Goal: Information Seeking & Learning: Check status

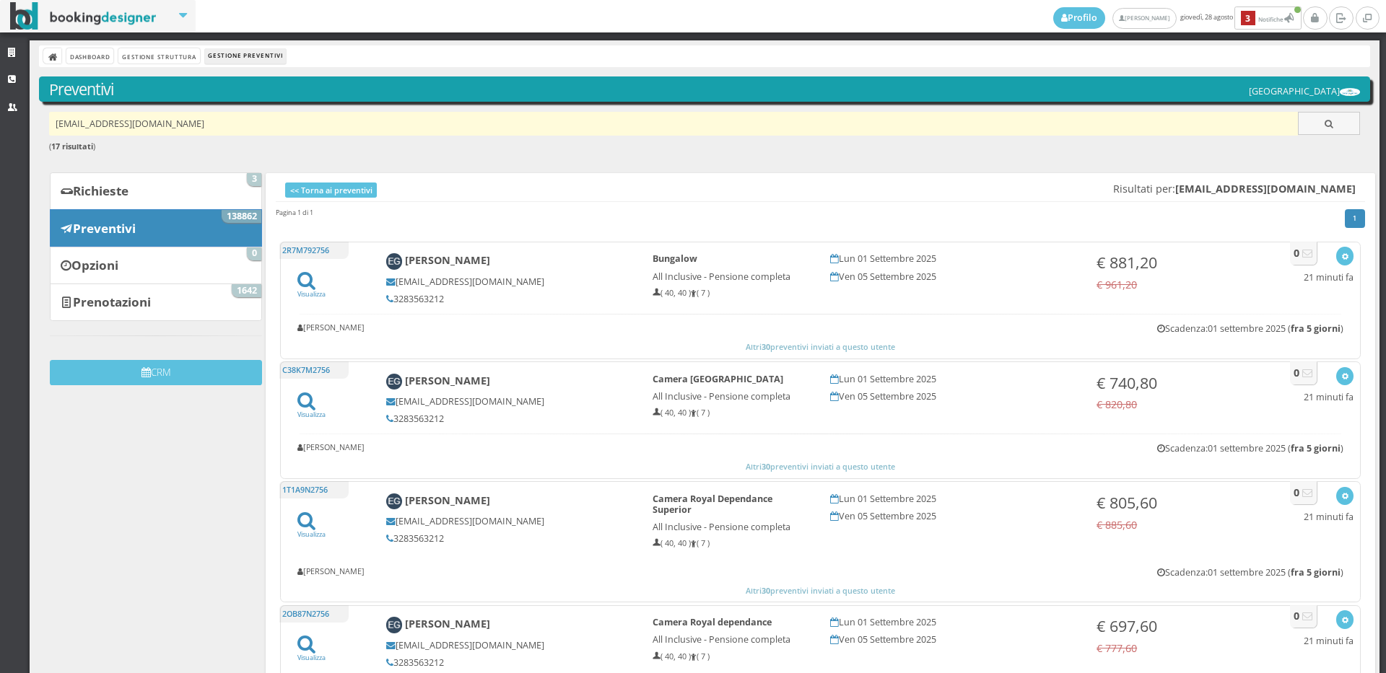
click at [227, 124] on input "ericagarda@gmail.com" at bounding box center [673, 124] width 1249 height 24
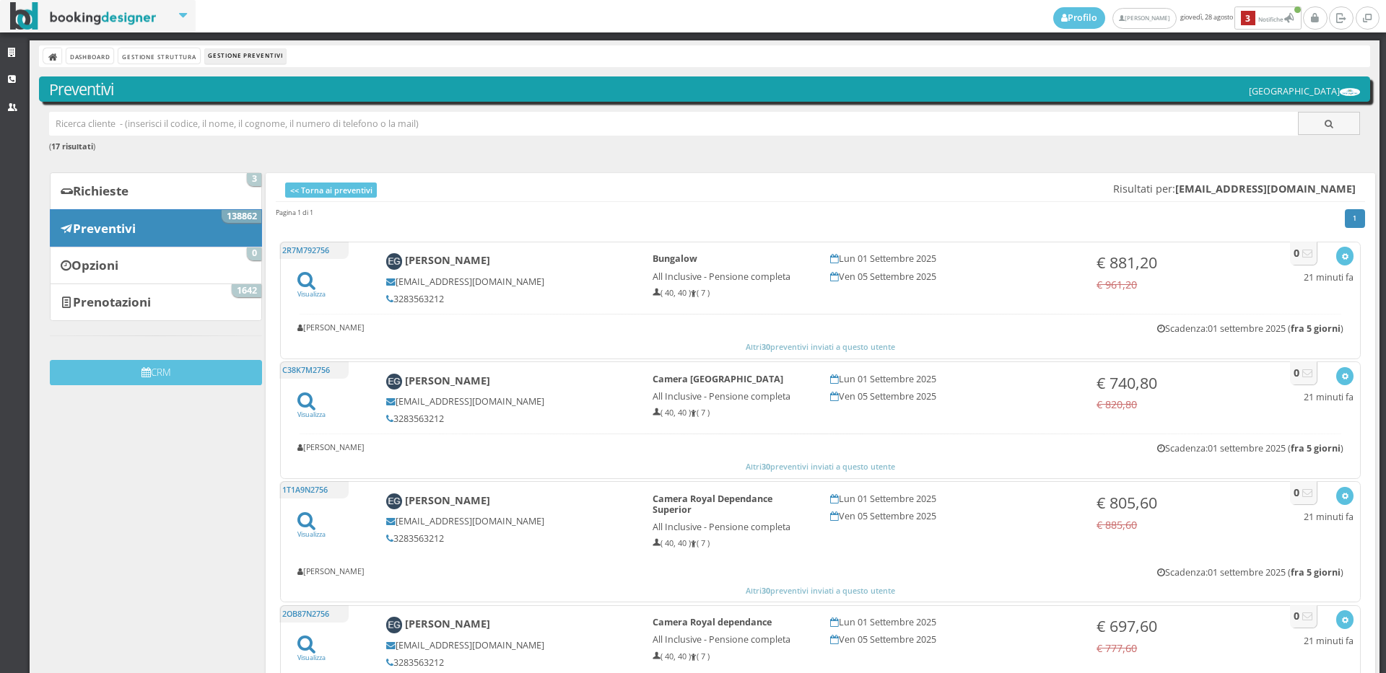
paste input "info.levalli@gmai.com"
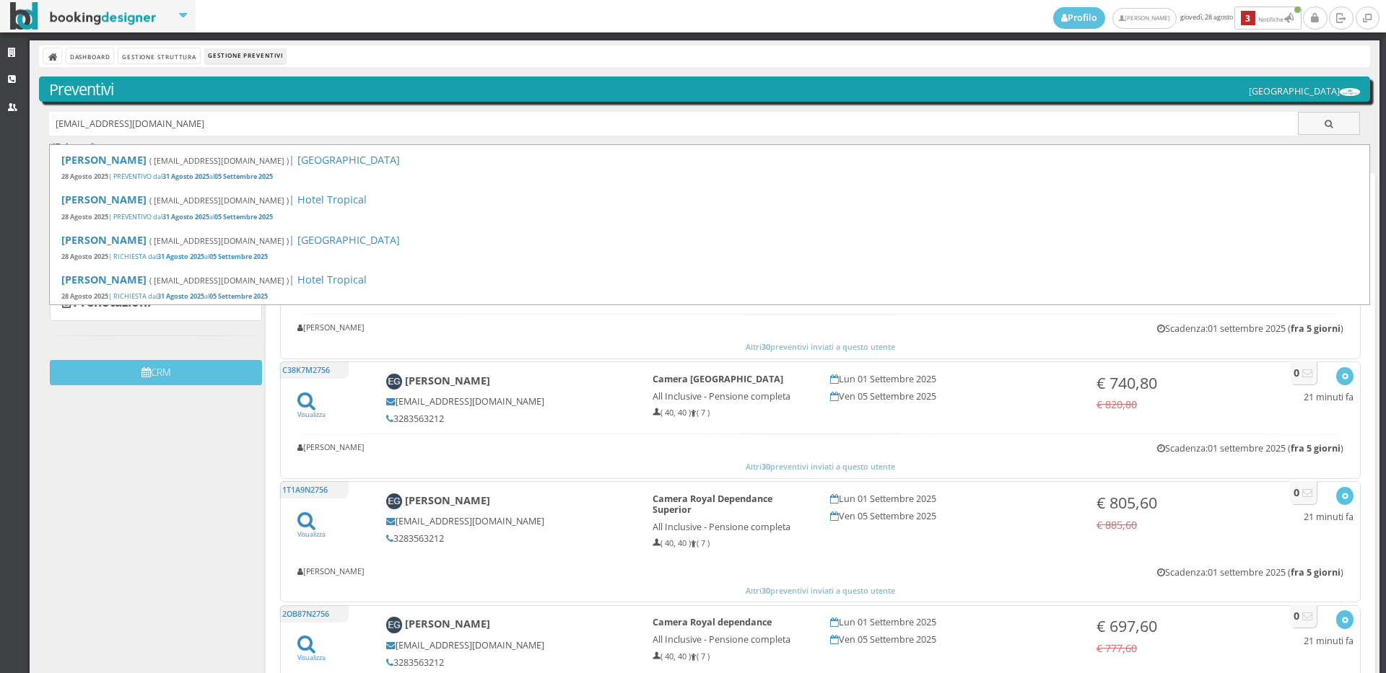
type input "info.levalli@gmai.com"
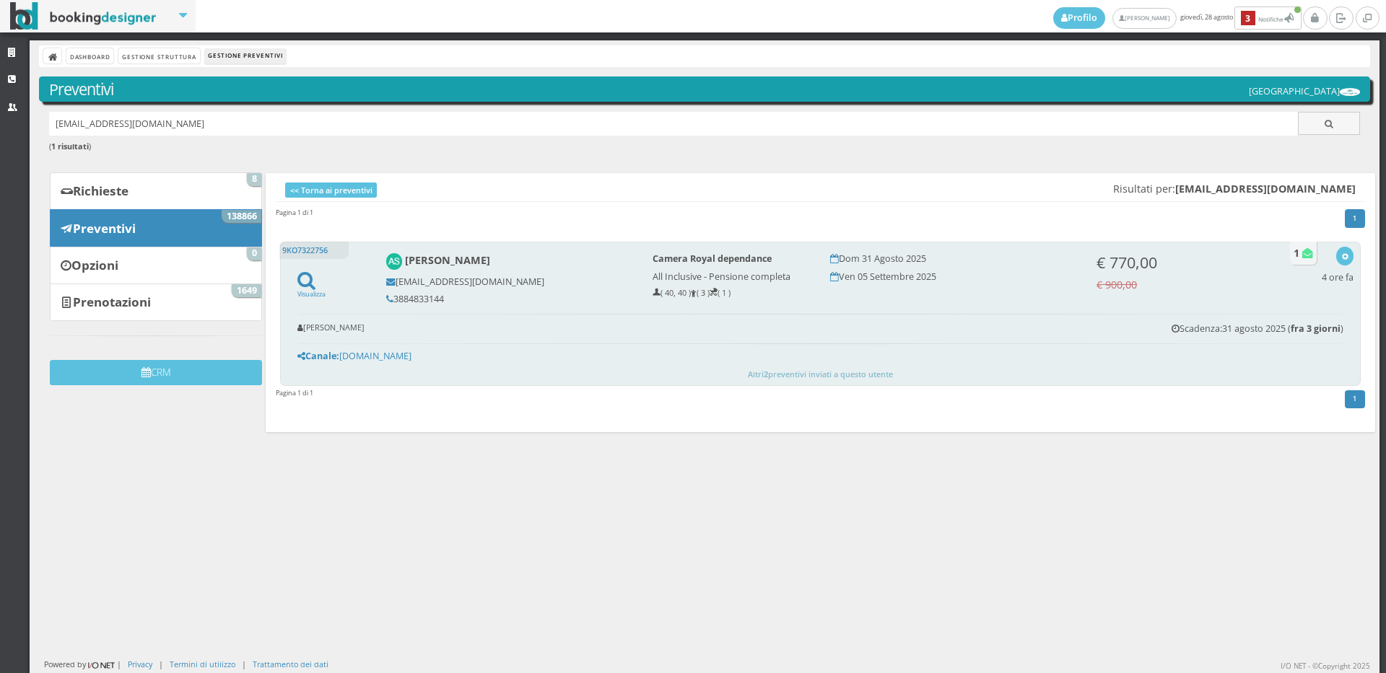
click at [440, 300] on h5 "3884833144" at bounding box center [509, 299] width 247 height 11
copy h5 "3884833144"
click at [1341, 259] on icon "button" at bounding box center [1345, 257] width 8 height 8
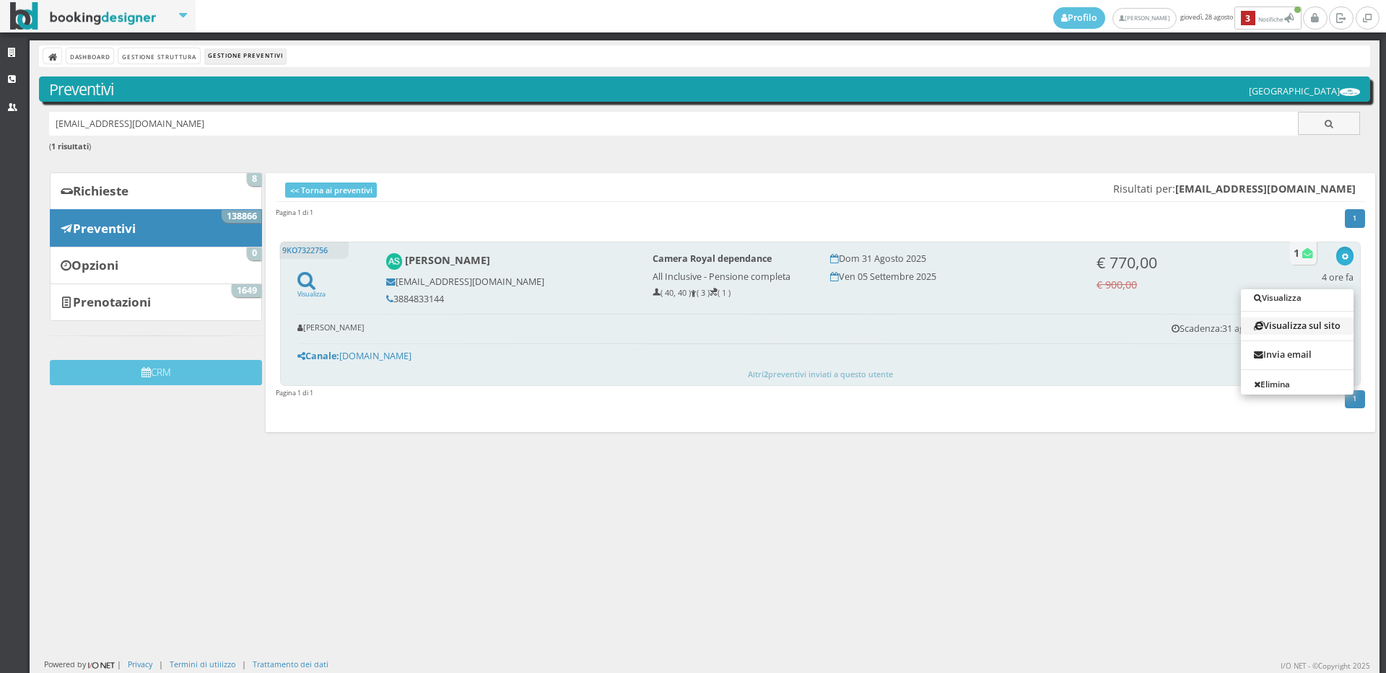
click at [1313, 320] on link "Visualizza sul sito" at bounding box center [1297, 326] width 113 height 17
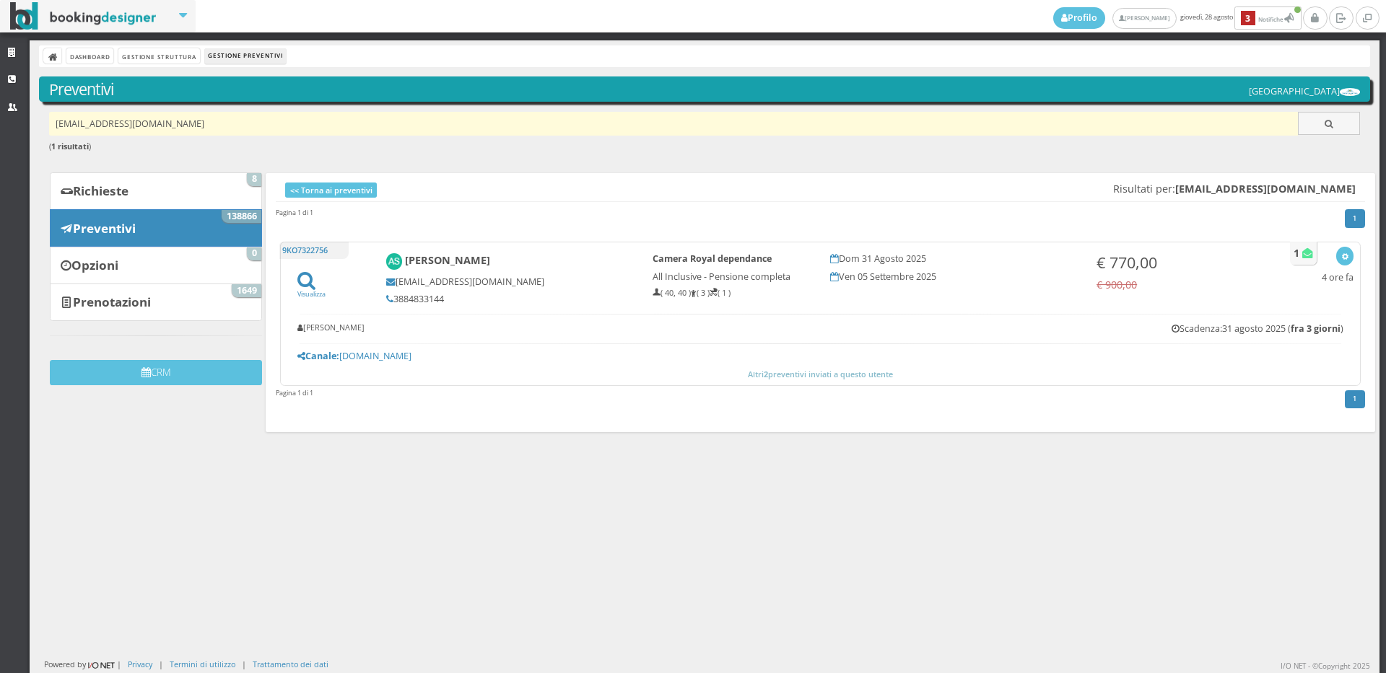
click at [165, 121] on input "[EMAIL_ADDRESS][DOMAIN_NAME]" at bounding box center [673, 124] width 1249 height 24
paste input "selmagou89@gmail.com"
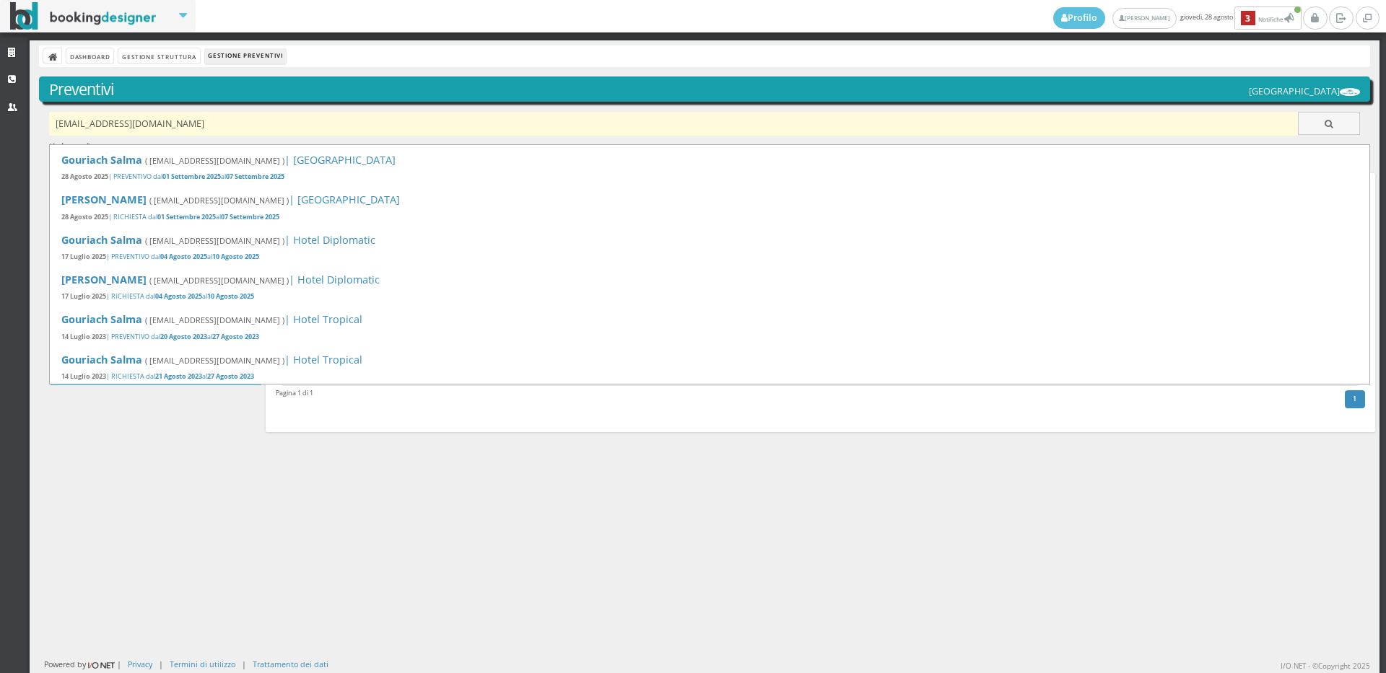
type input "selmagou89@gmail.com"
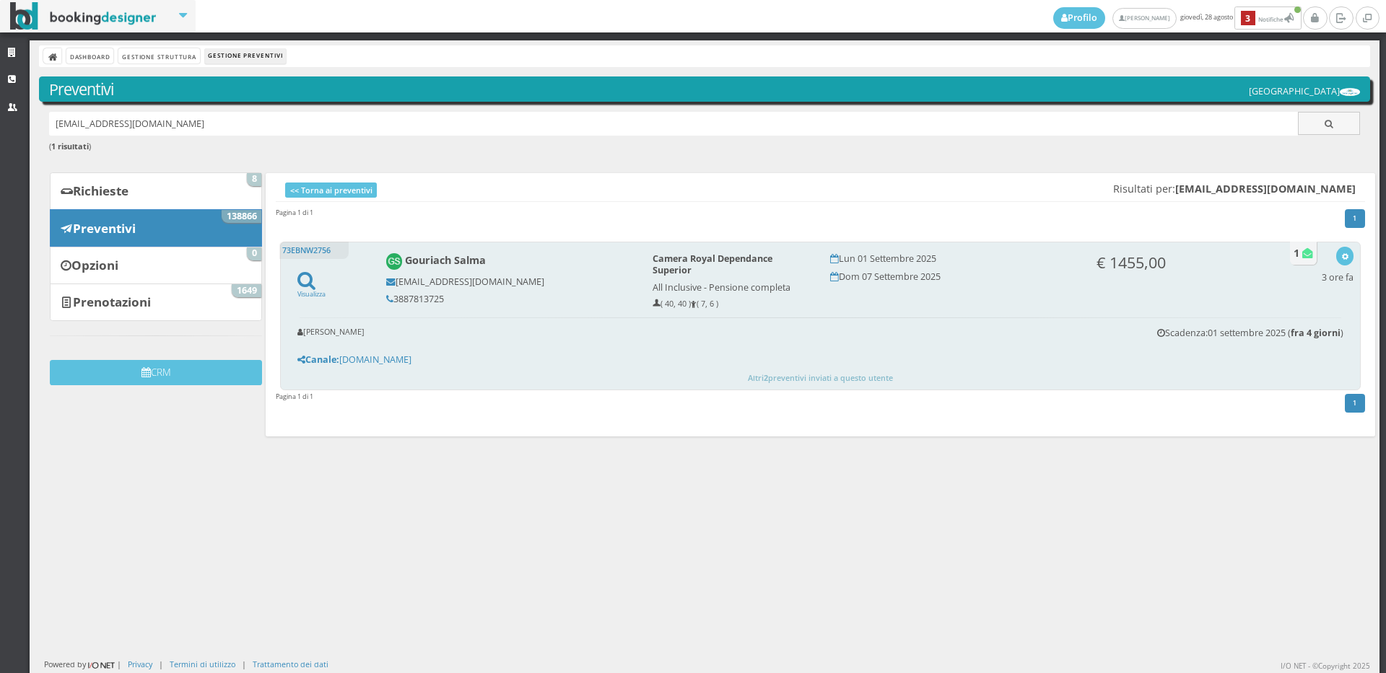
click at [442, 302] on h5 "3887813725" at bounding box center [509, 299] width 247 height 11
copy div "3887813725"
click at [1341, 253] on icon "button" at bounding box center [1345, 257] width 8 height 8
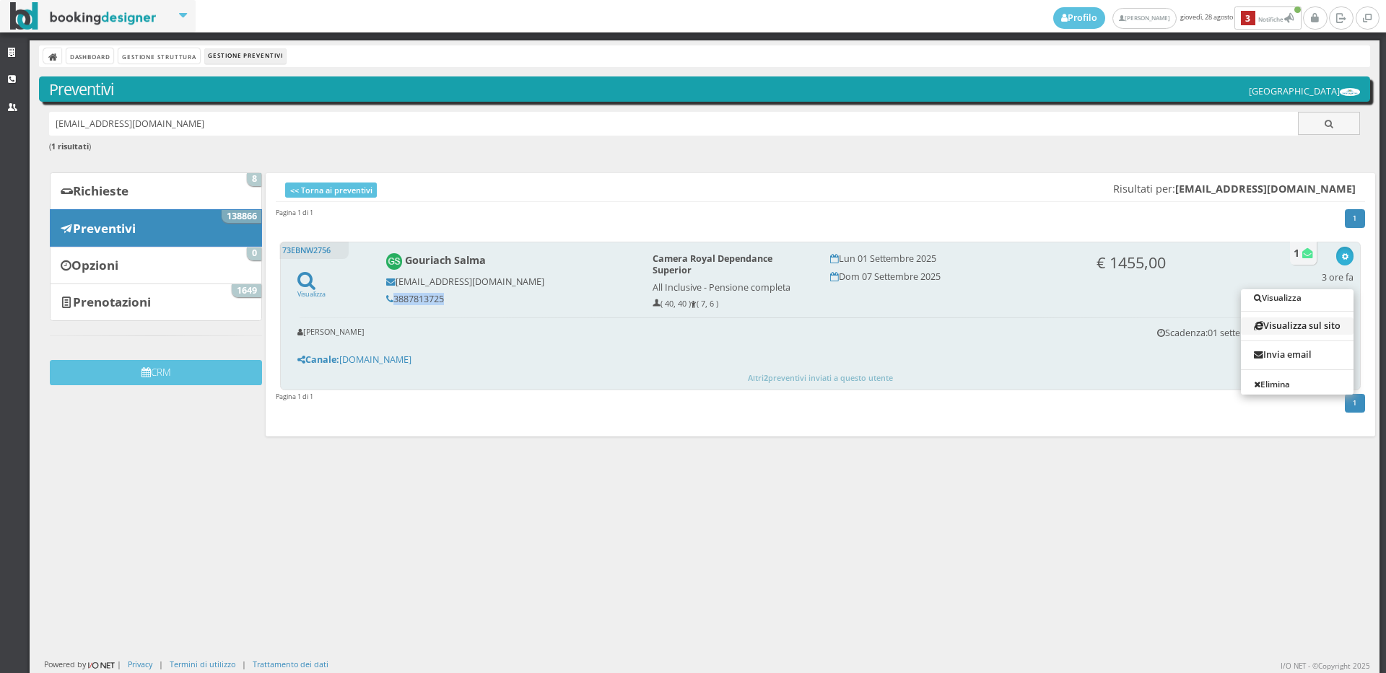
click at [1272, 318] on link "Visualizza sul sito" at bounding box center [1297, 326] width 113 height 17
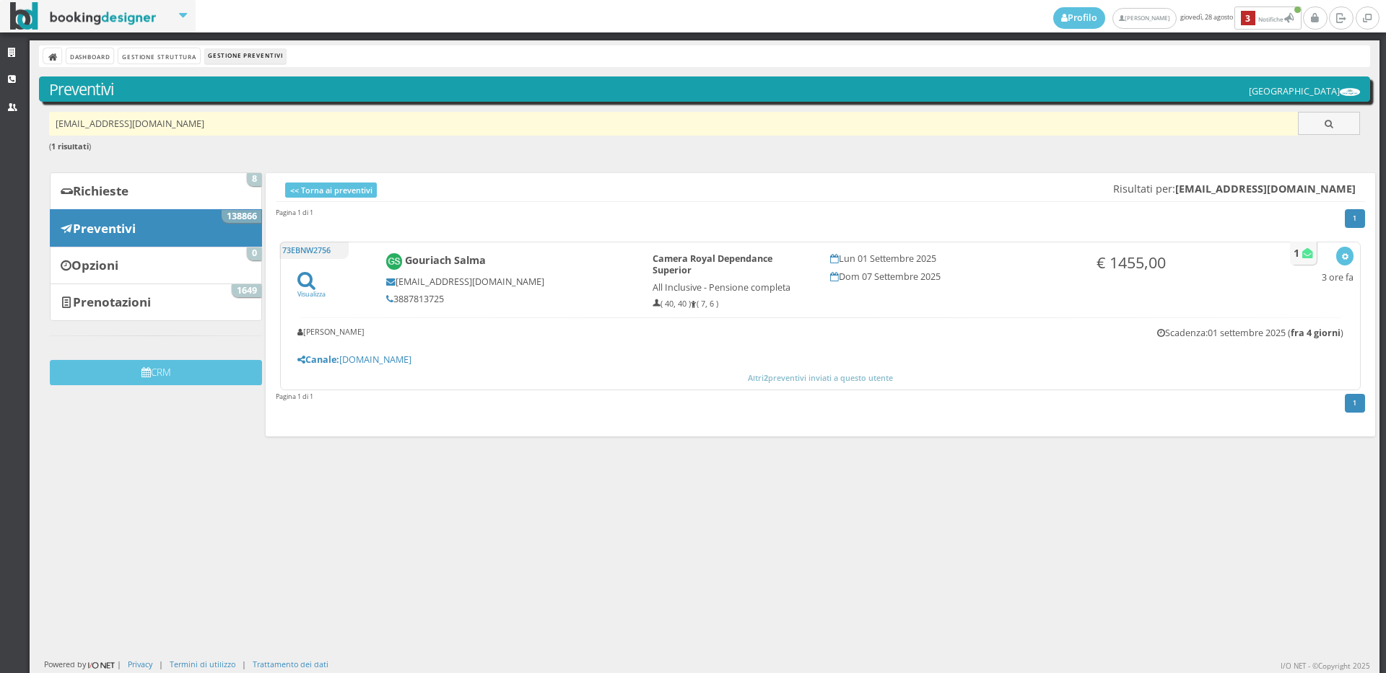
click at [211, 121] on input "selmagou89@gmail.com" at bounding box center [673, 124] width 1249 height 24
paste input "cavazzuti.paola@gmail.com"
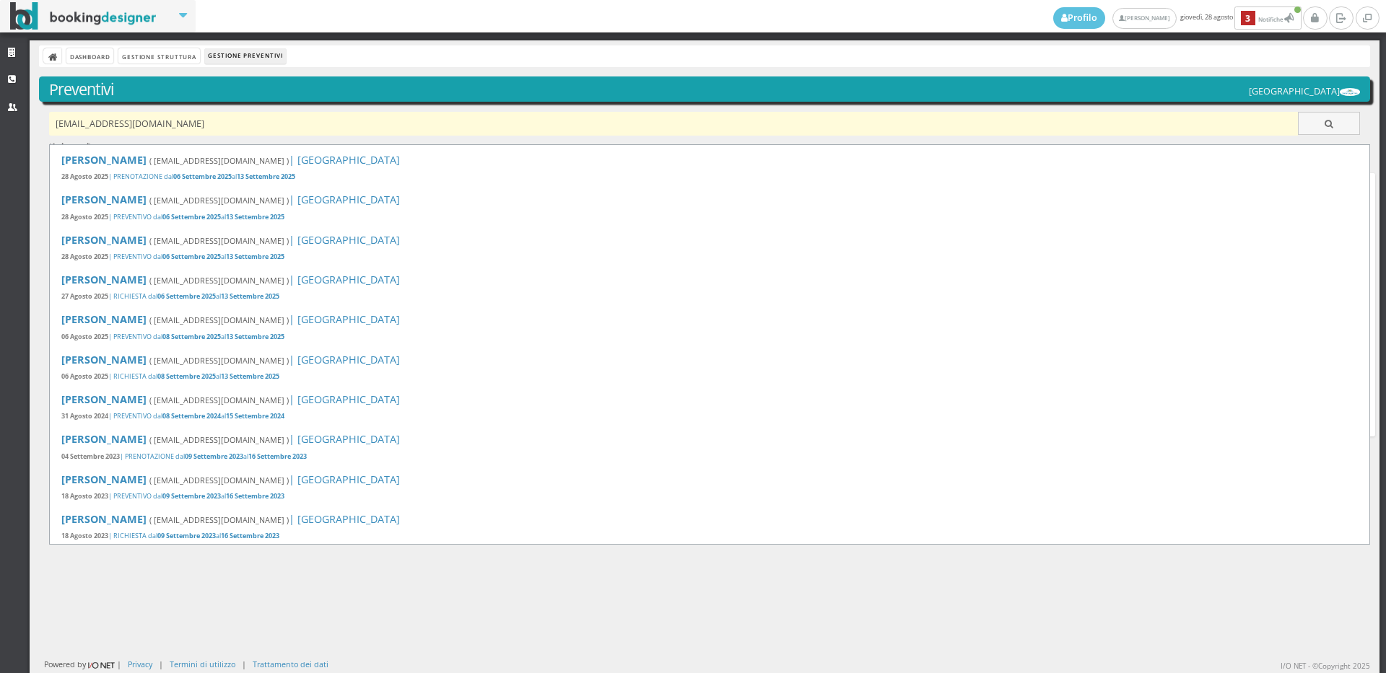
type input "cavazzuti.paola@gmail.com"
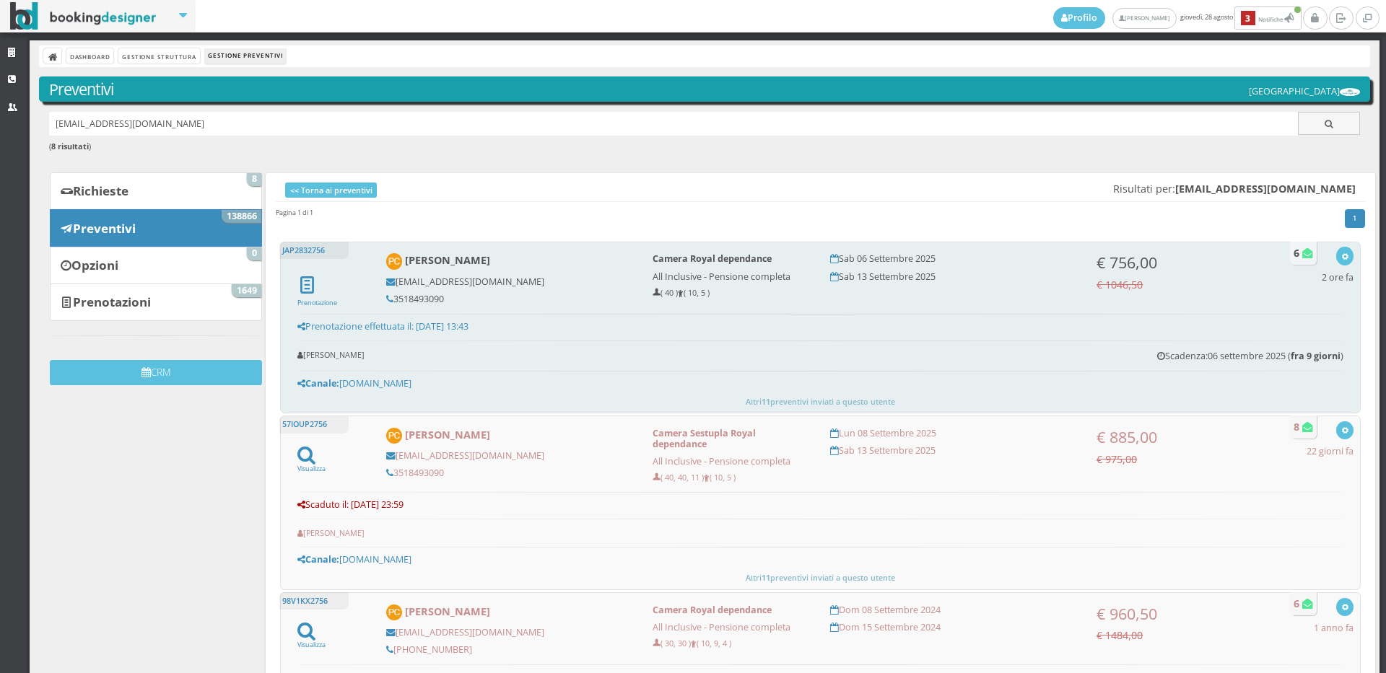
click at [446, 297] on h5 "3518493090" at bounding box center [509, 299] width 247 height 11
click at [442, 299] on h5 "3518493090" at bounding box center [509, 299] width 247 height 11
click at [443, 299] on h5 "3518493090" at bounding box center [509, 299] width 247 height 11
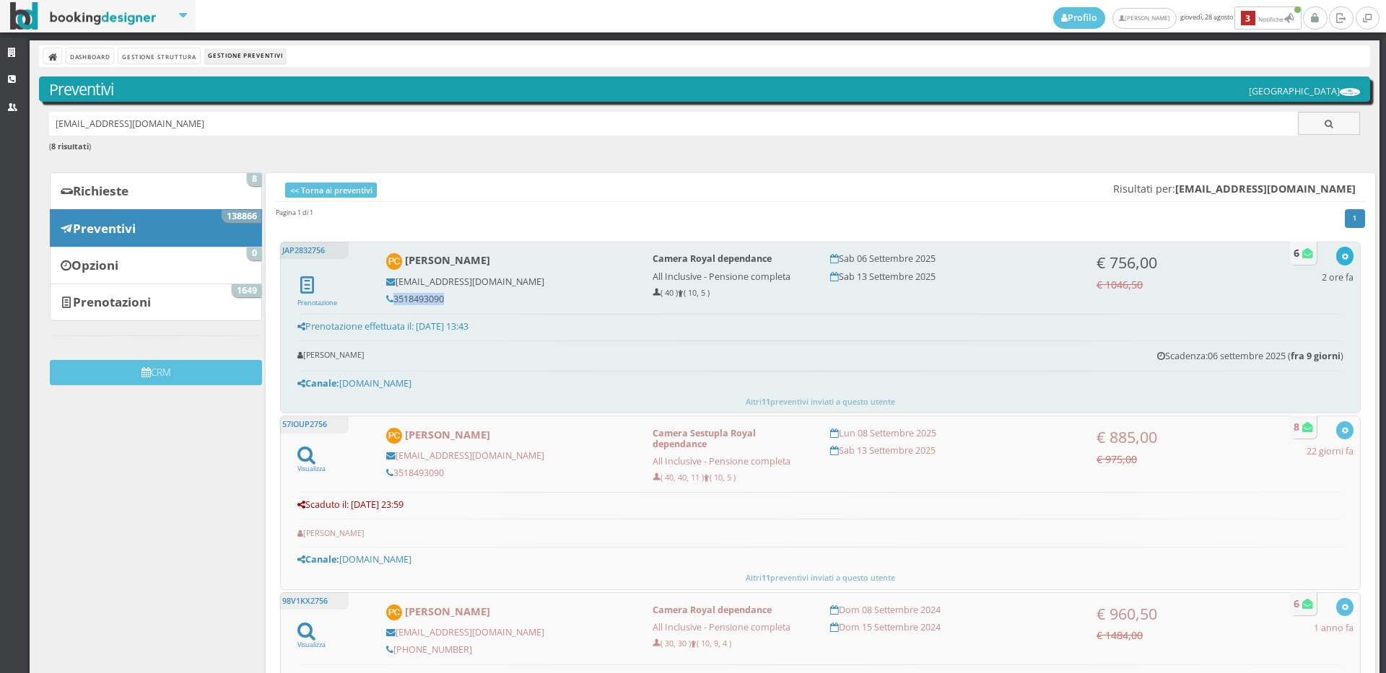
click at [1336, 254] on button "button" at bounding box center [1344, 256] width 17 height 18
click at [1272, 345] on link "Visualizza sul sito" at bounding box center [1296, 344] width 113 height 17
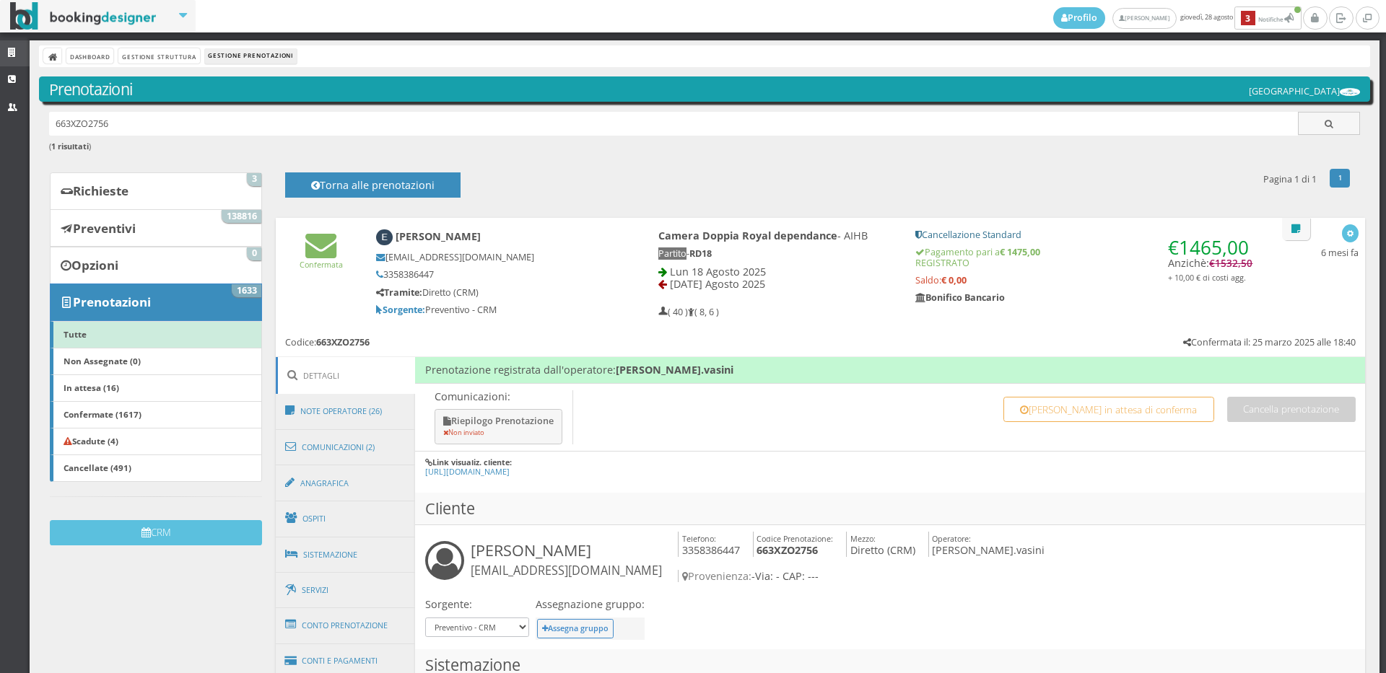
click at [12, 48] on icon at bounding box center [14, 52] width 12 height 9
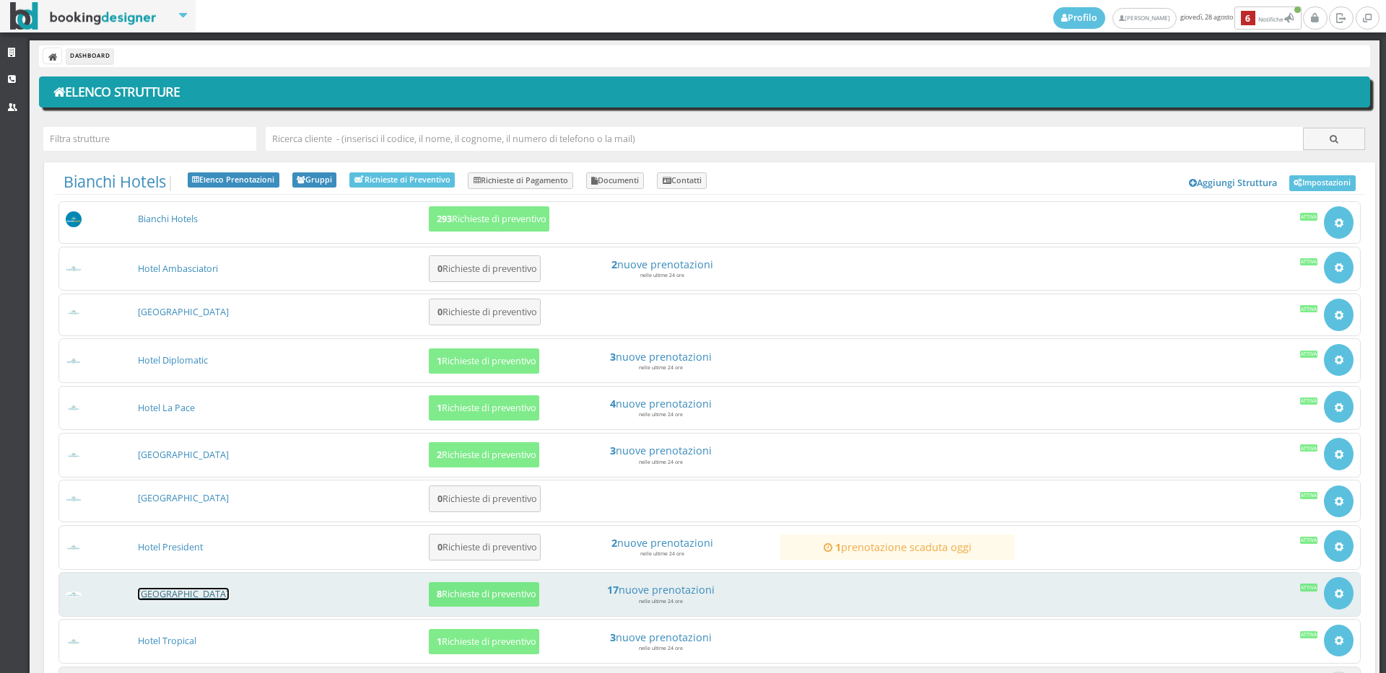
click at [172, 598] on link "[GEOGRAPHIC_DATA]" at bounding box center [183, 594] width 91 height 12
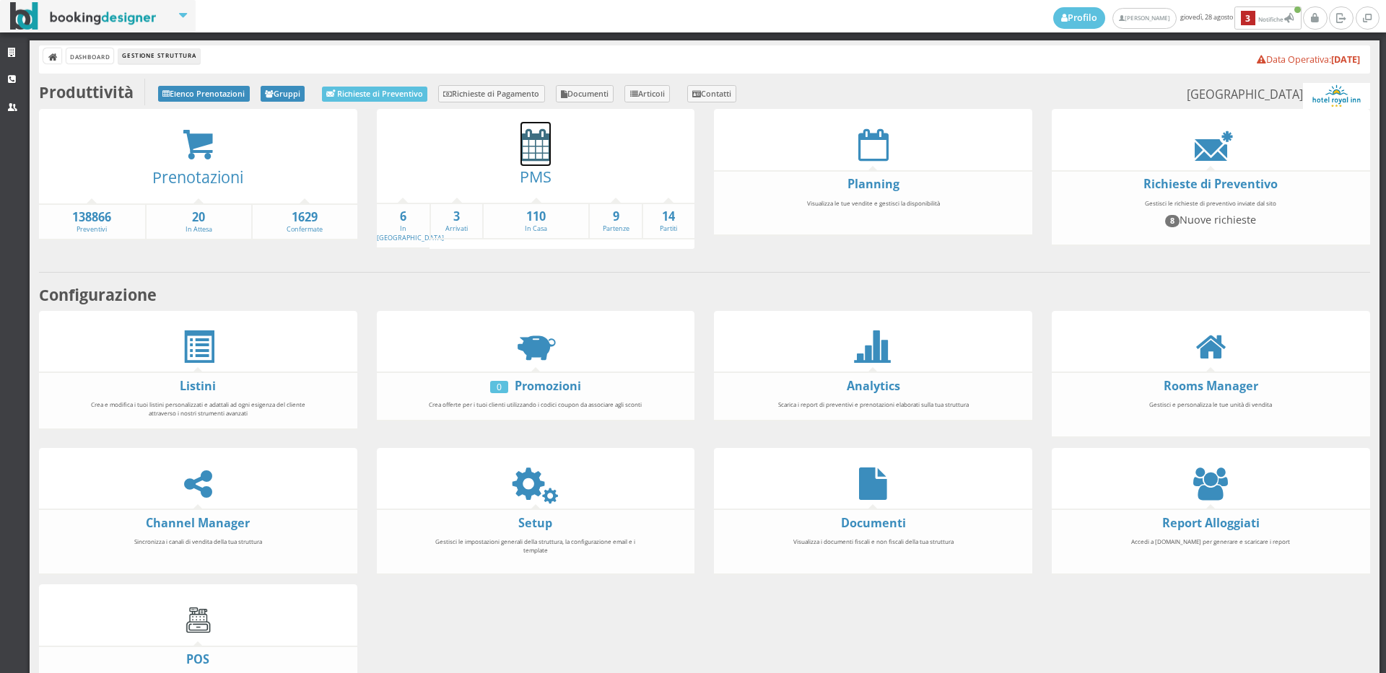
click at [538, 157] on icon at bounding box center [535, 144] width 30 height 32
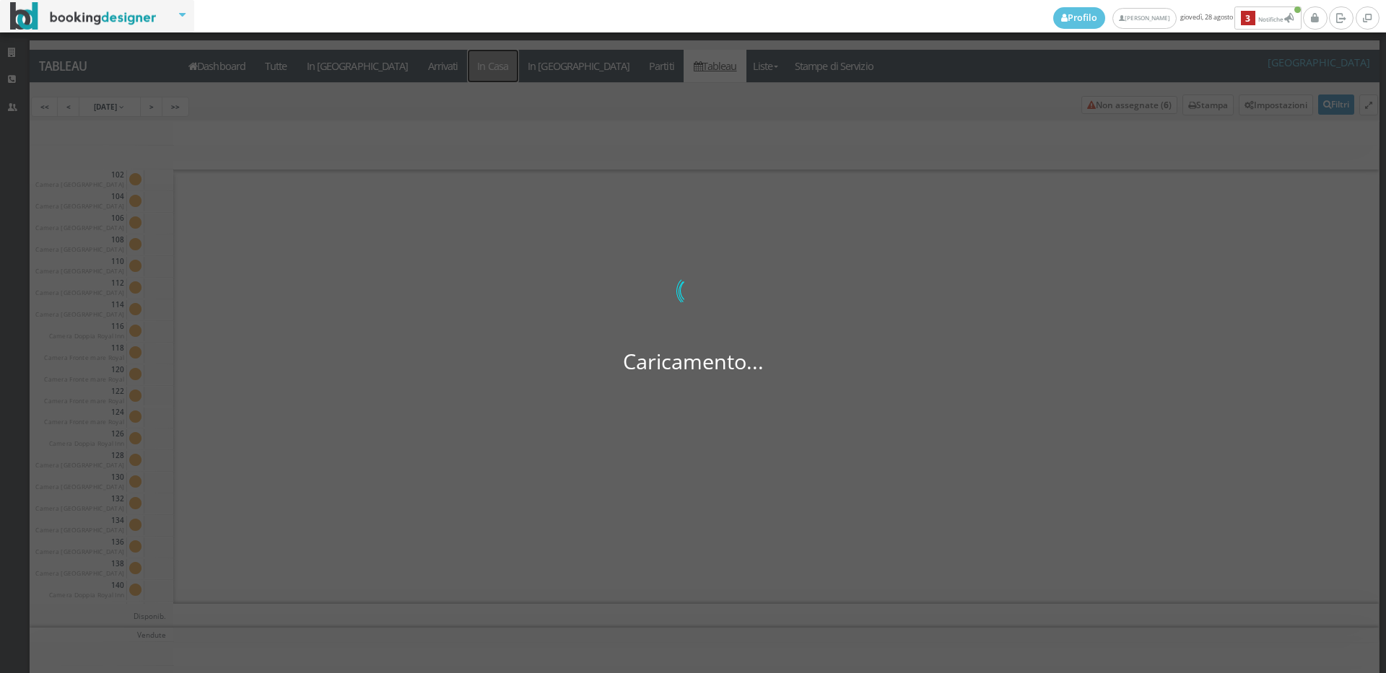
click at [468, 58] on a=pms-instay-reservations"] "In Casa" at bounding box center [493, 66] width 51 height 32
